Goal: Navigation & Orientation: Find specific page/section

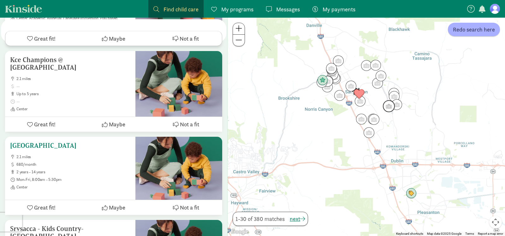
scroll to position [2135, 0]
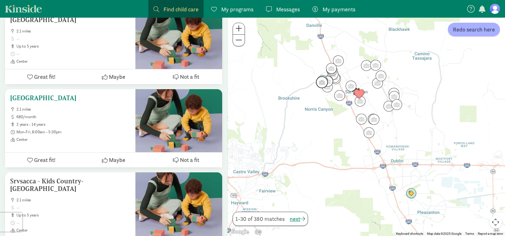
click at [67, 94] on h5 "[GEOGRAPHIC_DATA]" at bounding box center [70, 98] width 120 height 8
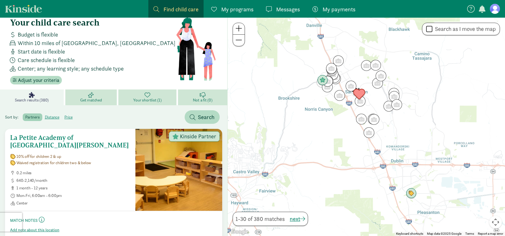
scroll to position [9, 0]
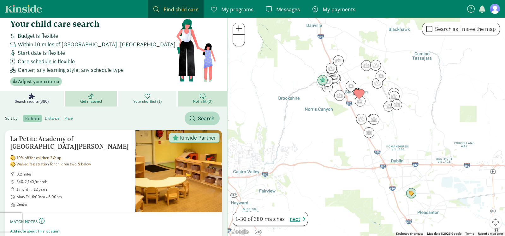
click at [148, 100] on span "Your shortlist (1)" at bounding box center [147, 101] width 28 height 5
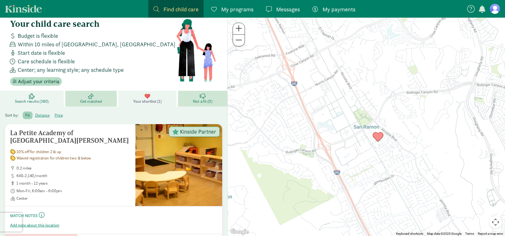
click at [27, 102] on span "Search results (380)" at bounding box center [32, 101] width 34 height 5
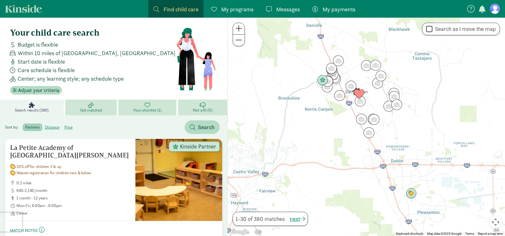
click at [495, 8] on figure at bounding box center [495, 9] width 10 height 10
